Goal: Transaction & Acquisition: Book appointment/travel/reservation

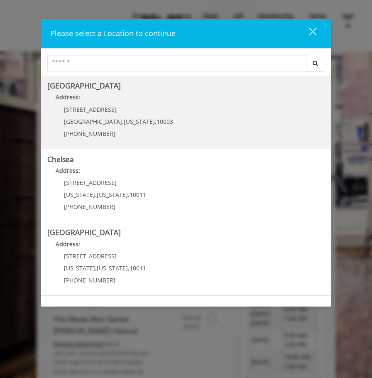
click at [124, 122] on span "[US_STATE]" at bounding box center [139, 121] width 31 height 8
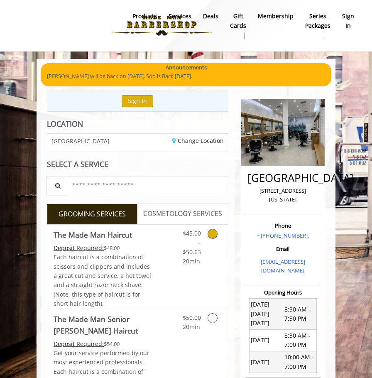
click at [210, 235] on icon "Grooming services" at bounding box center [212, 234] width 10 height 10
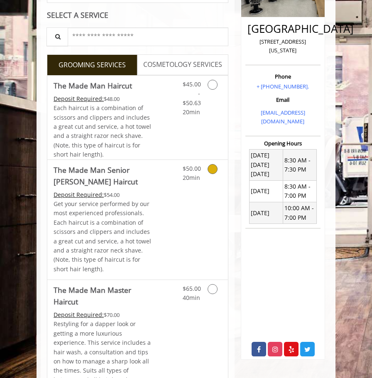
scroll to position [203, 0]
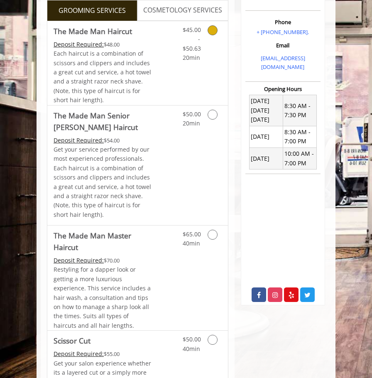
click at [211, 70] on div "$45.00 - $50.63 20min" at bounding box center [205, 63] width 45 height 84
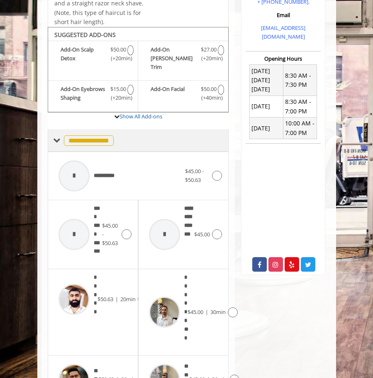
scroll to position [261, 0]
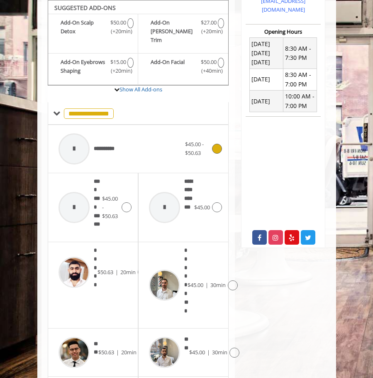
click at [154, 148] on div "**********" at bounding box center [119, 148] width 131 height 39
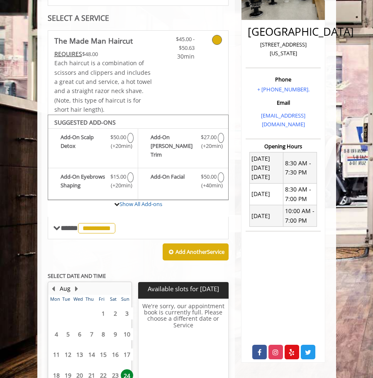
scroll to position [219, 0]
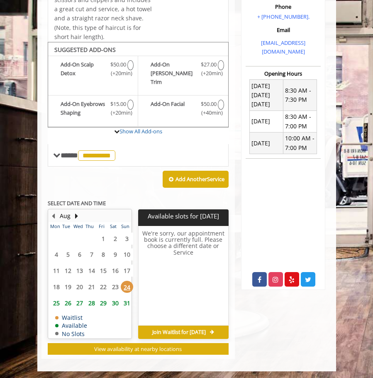
click at [58, 302] on span "25" at bounding box center [56, 303] width 12 height 12
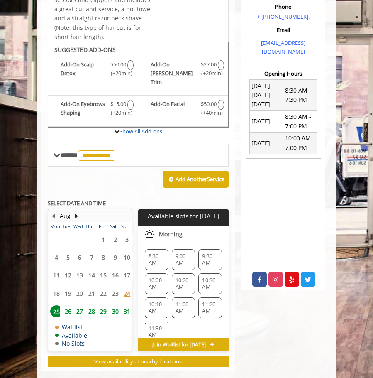
scroll to position [231, 0]
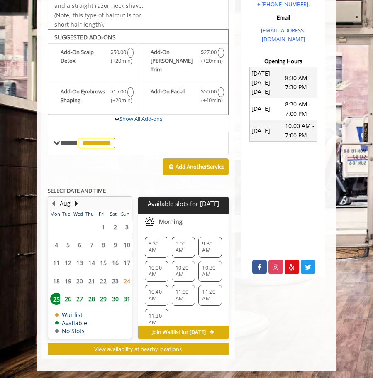
click at [179, 240] on span "9:00 AM" at bounding box center [184, 246] width 16 height 13
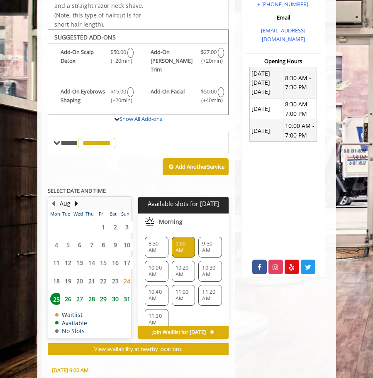
scroll to position [385, 0]
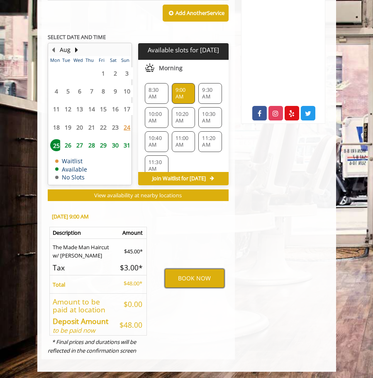
click at [185, 278] on button "BOOK NOW" at bounding box center [195, 277] width 60 height 19
